Goal: Transaction & Acquisition: Book appointment/travel/reservation

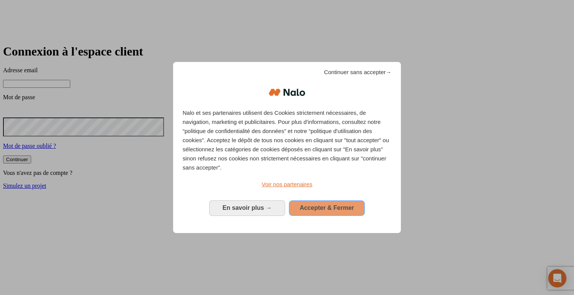
click at [317, 204] on span "Accepter & Fermer" at bounding box center [326, 207] width 54 height 6
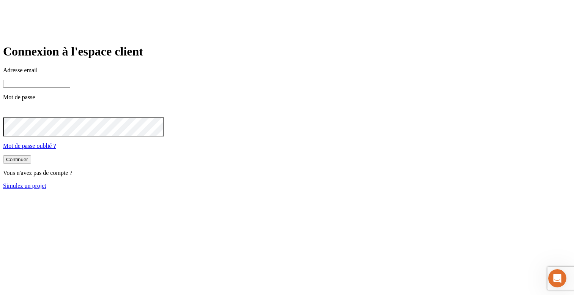
click at [70, 88] on input at bounding box center [36, 84] width 67 height 8
type input "james.bond+36@nalo.fr"
click at [12, 116] on icon at bounding box center [7, 111] width 9 height 9
click at [31, 164] on button "Continuer" at bounding box center [17, 160] width 28 height 8
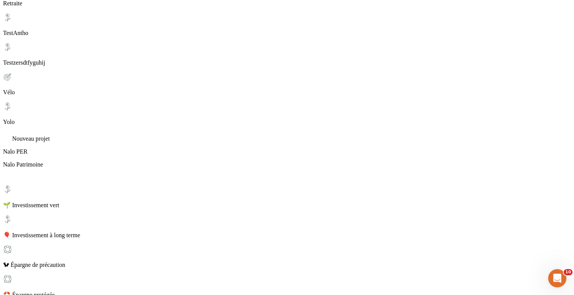
scroll to position [323, 0]
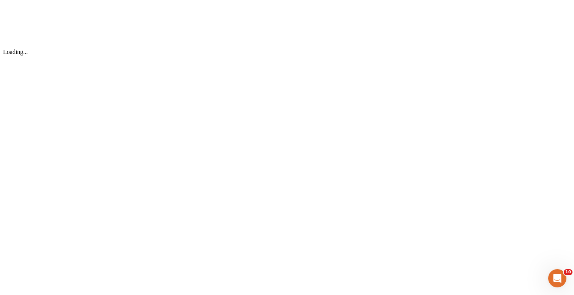
scroll to position [0, 0]
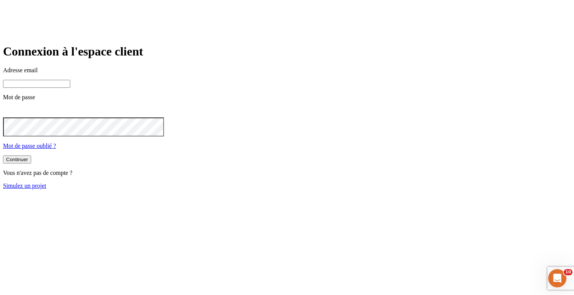
click at [70, 88] on input at bounding box center [36, 84] width 67 height 8
type input "james.bond+36@nalo.fr"
click at [31, 164] on button "Continuer" at bounding box center [17, 160] width 28 height 8
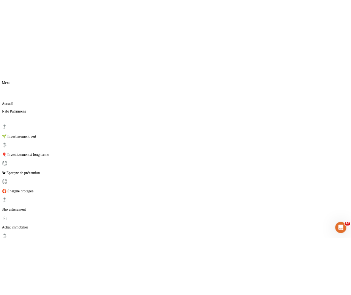
scroll to position [143, 0]
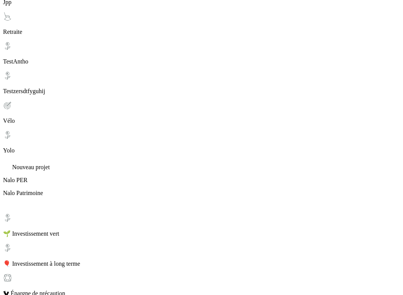
scroll to position [383, 0]
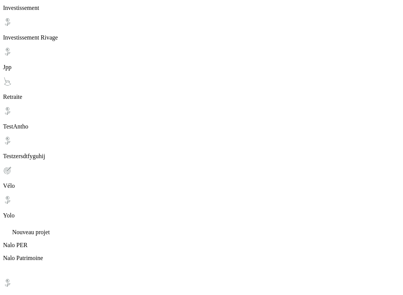
scroll to position [292, 0]
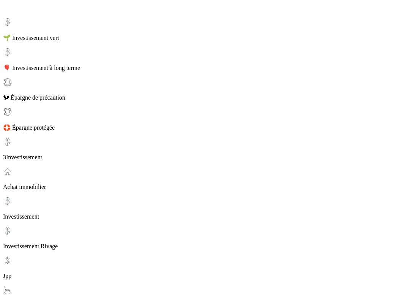
scroll to position [0, 0]
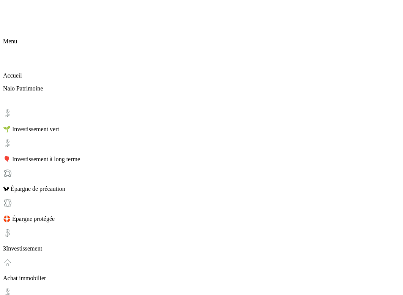
scroll to position [139, 0]
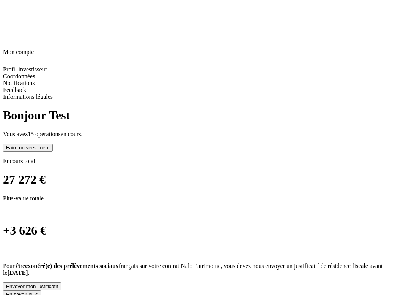
scroll to position [0, 0]
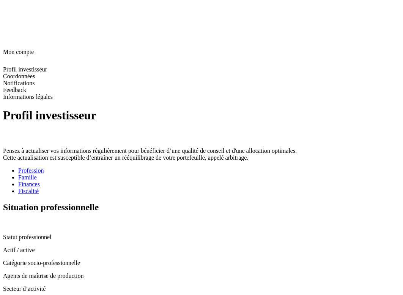
click at [236, 187] on div "Fiscalité" at bounding box center [209, 190] width 382 height 7
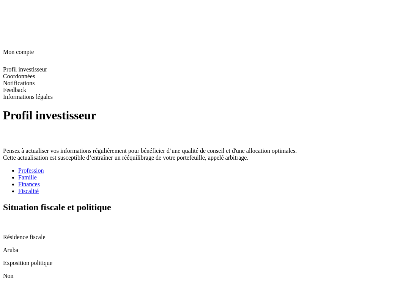
click at [9, 220] on icon at bounding box center [6, 223] width 6 height 6
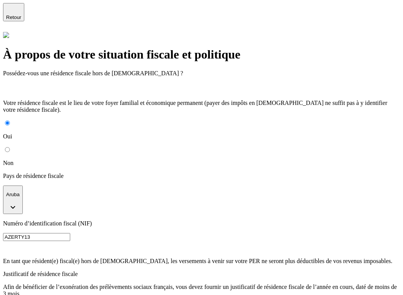
click at [10, 147] on input "Non" at bounding box center [7, 149] width 5 height 5
radio input "true"
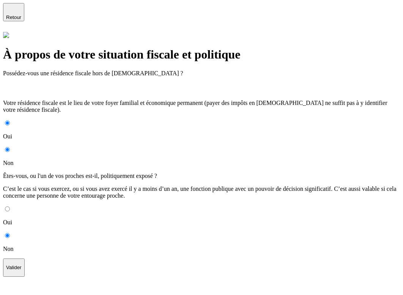
click at [25, 258] on button "Valider" at bounding box center [14, 267] width 22 height 18
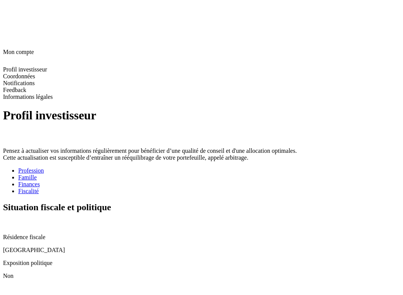
click at [12, 285] on icon at bounding box center [7, 289] width 9 height 9
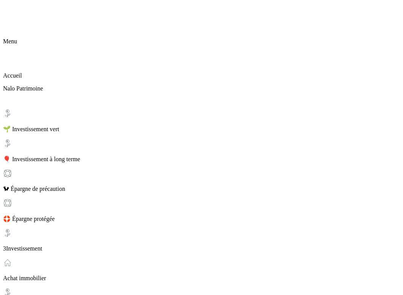
scroll to position [89, 0]
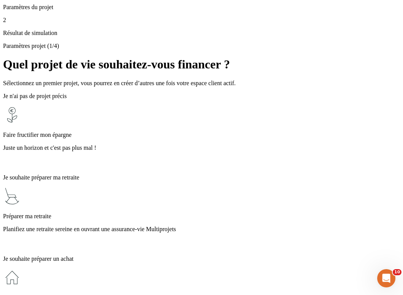
scroll to position [208, 0]
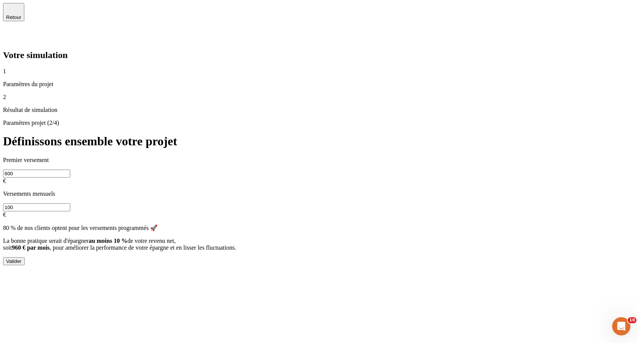
click at [22, 258] on div "Valider" at bounding box center [14, 261] width 16 height 6
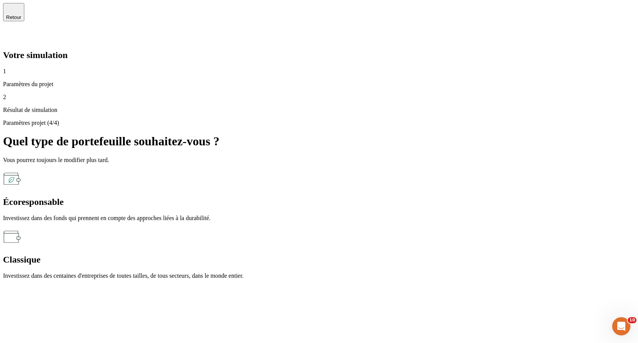
click at [383, 170] on div "Écoresponsable Investissez dans des fonds qui prennent en compte des approches …" at bounding box center [319, 196] width 632 height 52
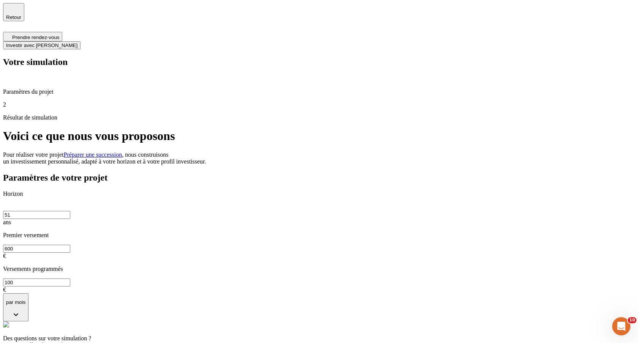
type input "06 73 69 17 93"
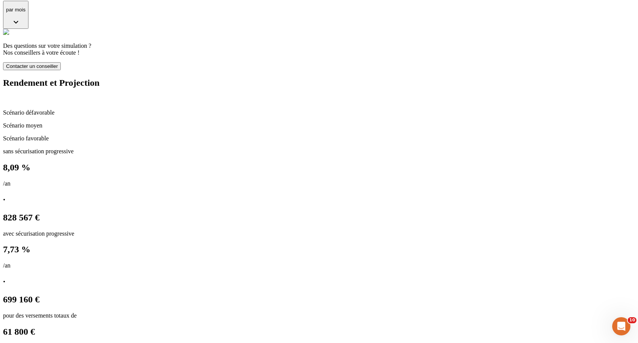
scroll to position [449, 0]
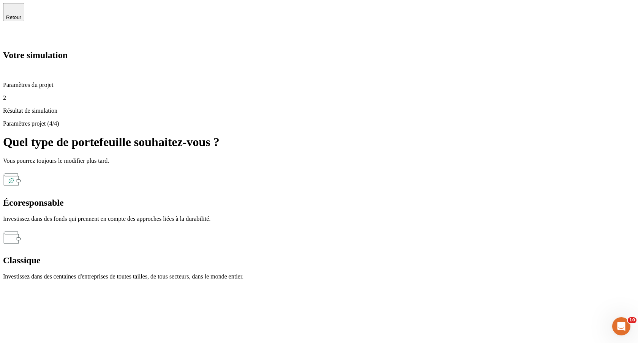
click at [403, 255] on div "Classique" at bounding box center [319, 260] width 632 height 10
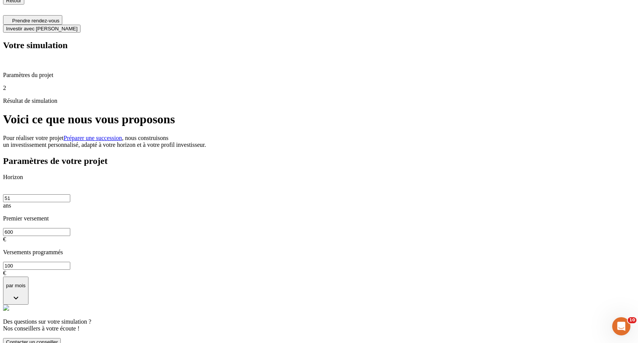
scroll to position [17, 0]
click at [70, 261] on input "100" at bounding box center [36, 265] width 67 height 8
type input "40"
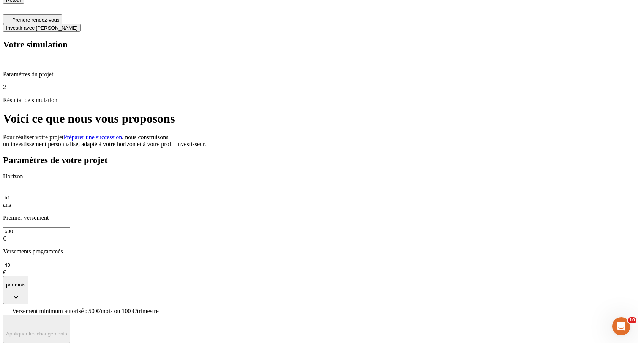
click at [159, 294] on span "Versement minimum autorisé : 50 €/mois ou 100 €/trimestre" at bounding box center [85, 311] width 146 height 6
click at [70, 261] on input "40" at bounding box center [36, 265] width 67 height 8
type input "75"
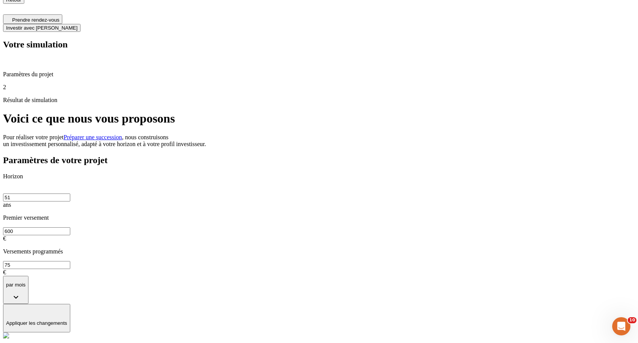
click at [403, 155] on div "Paramètres de votre projet Horizon 51 ans Premier versement 600 € Versements pr…" at bounding box center [319, 264] width 632 height 219
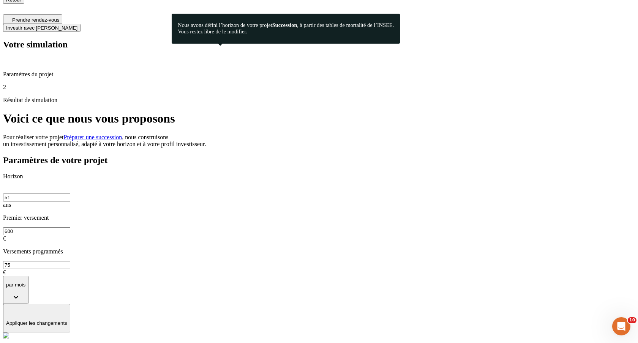
click at [9, 186] on icon at bounding box center [6, 189] width 6 height 6
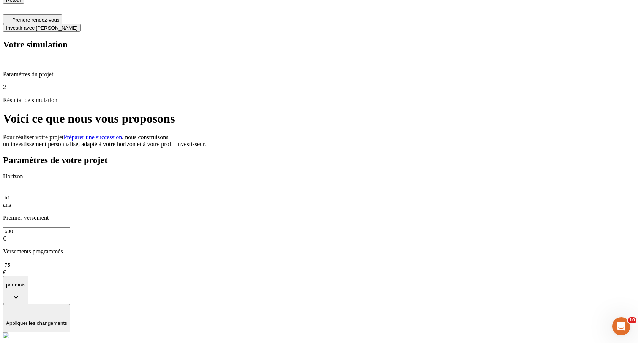
click at [376, 173] on div "Horizon 51 ans Premier versement 600 € Versements programmés 75 € par mois" at bounding box center [319, 238] width 632 height 131
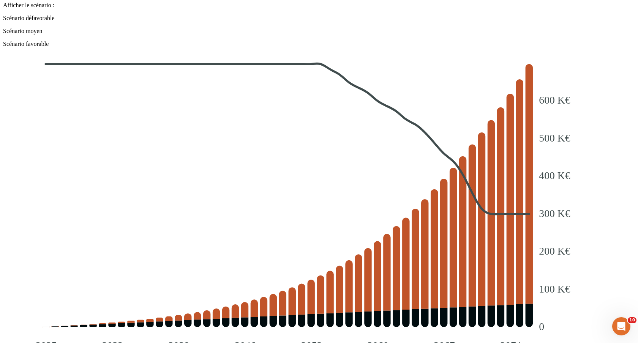
scroll to position [498, 0]
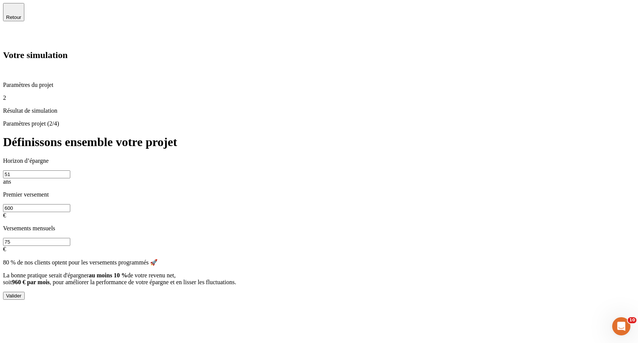
click at [70, 170] on input "51" at bounding box center [36, 174] width 67 height 8
type input "60"
click at [25, 292] on button "Valider" at bounding box center [14, 296] width 22 height 8
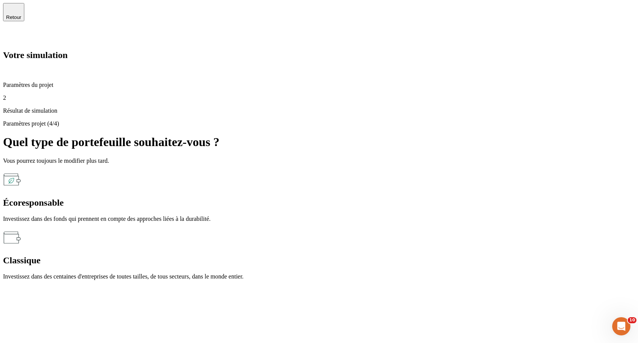
click at [21, 14] on span "Retour" at bounding box center [13, 17] width 15 height 6
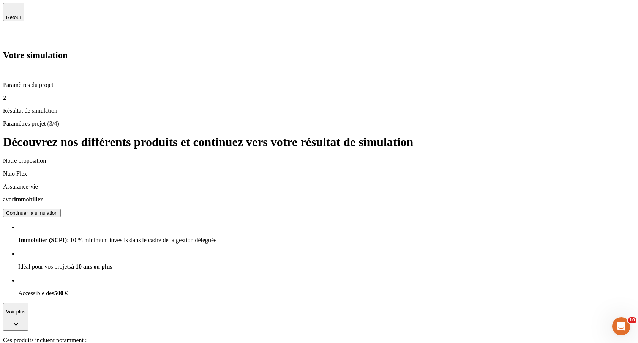
click at [21, 14] on span "Retour" at bounding box center [13, 17] width 15 height 6
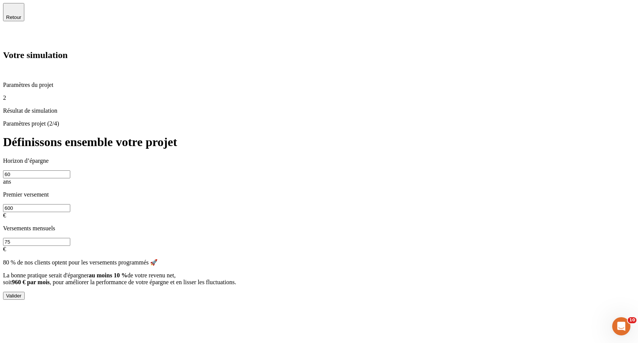
click at [21, 14] on span "Retour" at bounding box center [13, 17] width 15 height 6
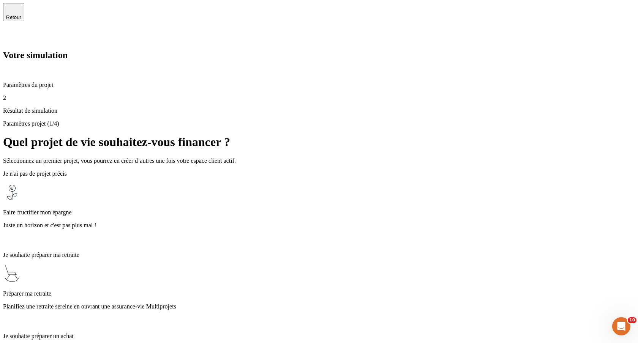
click at [21, 14] on span "Retour" at bounding box center [13, 17] width 15 height 6
click at [47, 82] on p "Paramètres du projet" at bounding box center [319, 85] width 632 height 7
click at [47, 107] on p "Résultat de simulation" at bounding box center [319, 110] width 632 height 7
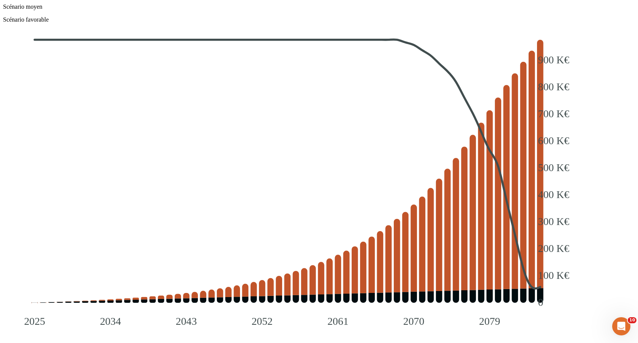
scroll to position [827, 0]
